Goal: Task Accomplishment & Management: Manage account settings

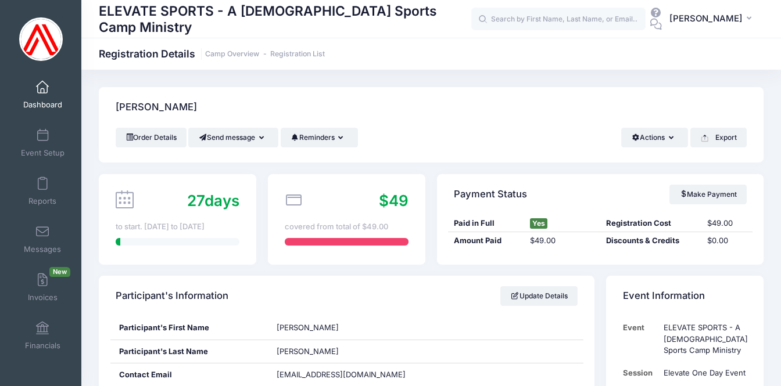
click at [40, 100] on span "Dashboard" at bounding box center [42, 105] width 39 height 10
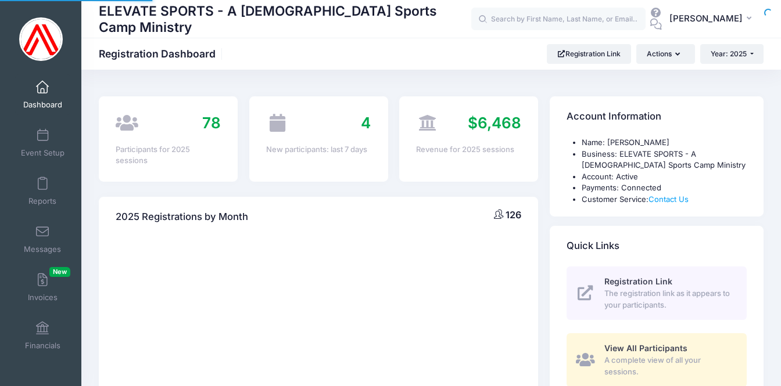
select select
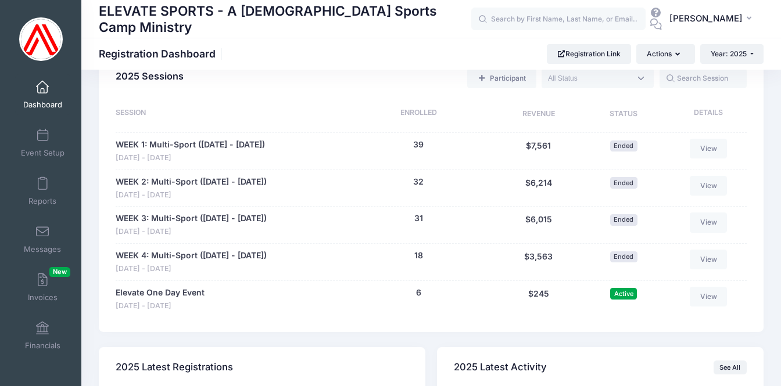
scroll to position [572, 0]
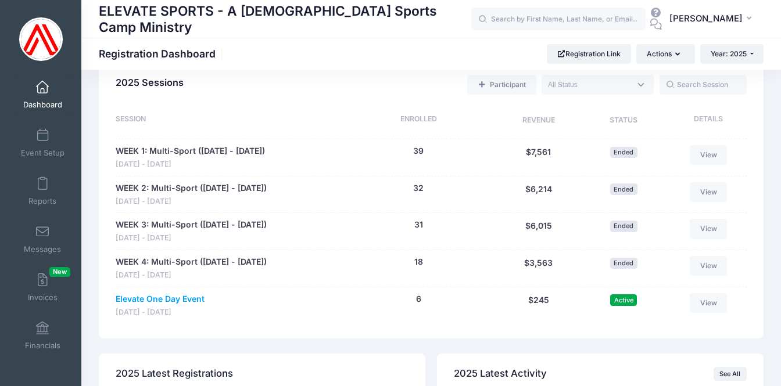
click at [156, 293] on link "Elevate One Day Event" at bounding box center [160, 299] width 89 height 12
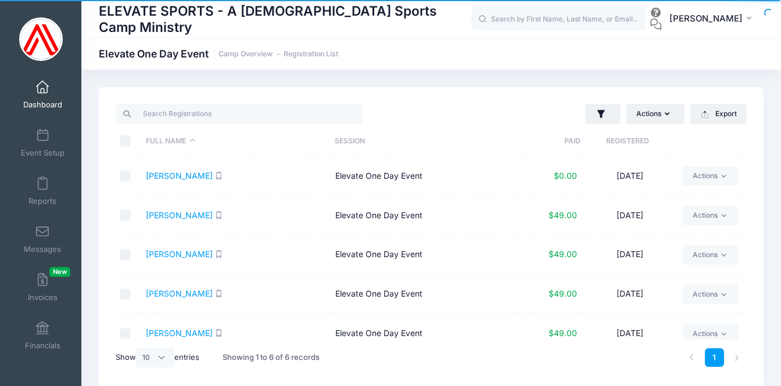
select select "10"
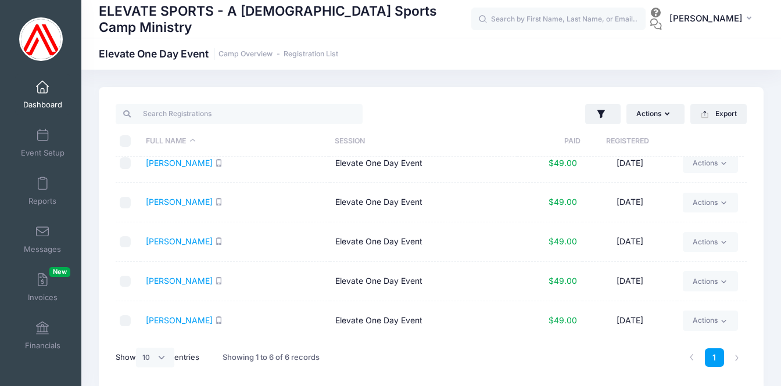
scroll to position [52, 0]
click at [166, 241] on link "[PERSON_NAME]" at bounding box center [179, 242] width 67 height 10
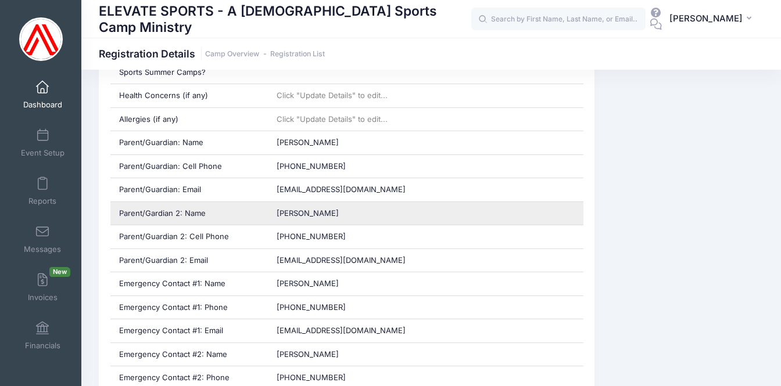
scroll to position [588, 0]
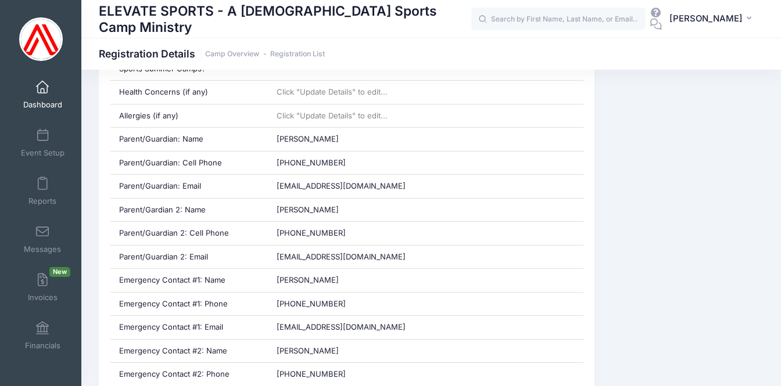
click at [44, 84] on link "Dashboard" at bounding box center [42, 94] width 55 height 41
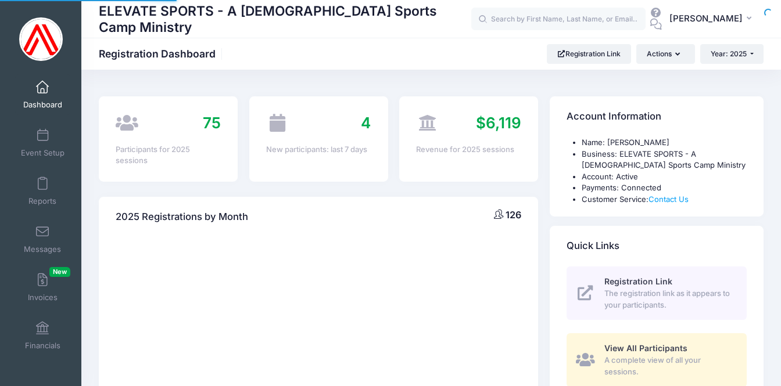
select select
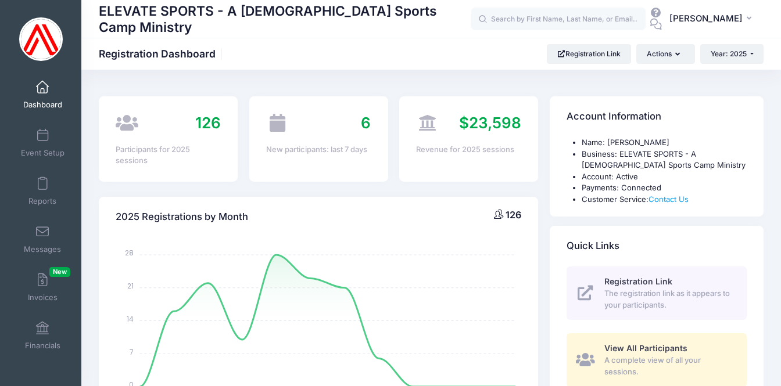
click at [39, 100] on span "Dashboard" at bounding box center [42, 105] width 39 height 10
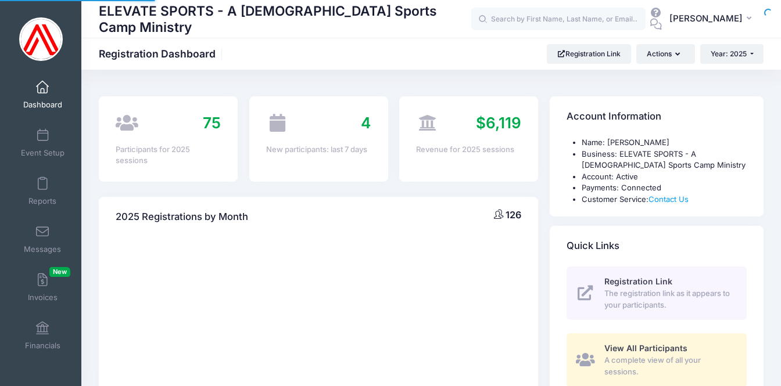
select select
